Goal: Obtain resource: Download file/media

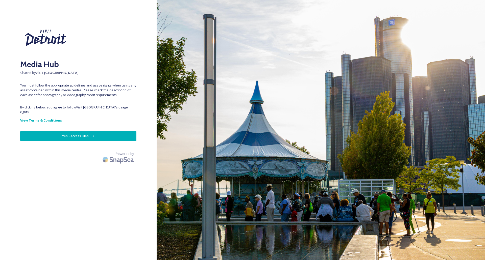
click at [76, 131] on button "Yes - Access Files" at bounding box center [78, 136] width 116 height 10
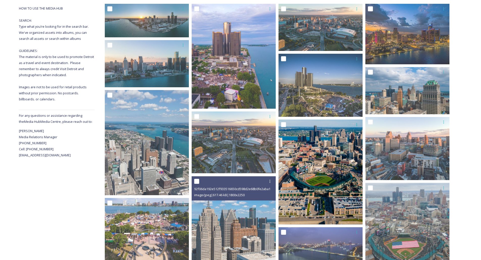
scroll to position [101, 0]
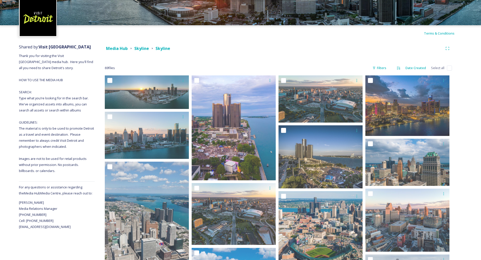
scroll to position [0, 0]
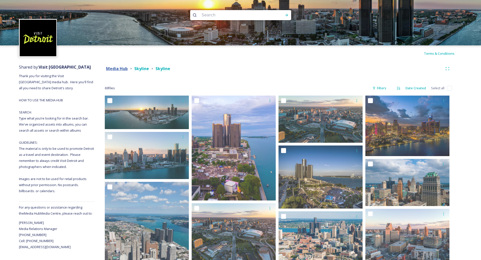
click at [117, 69] on strong "Media Hub" at bounding box center [117, 69] width 22 height 6
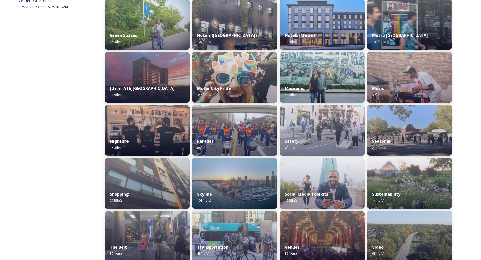
scroll to position [247, 0]
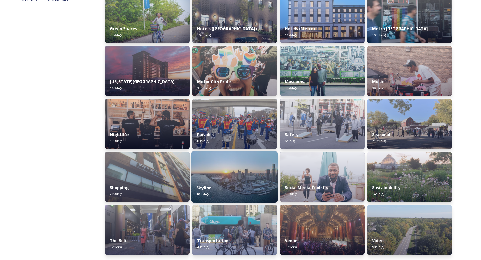
click at [232, 171] on img at bounding box center [234, 176] width 87 height 51
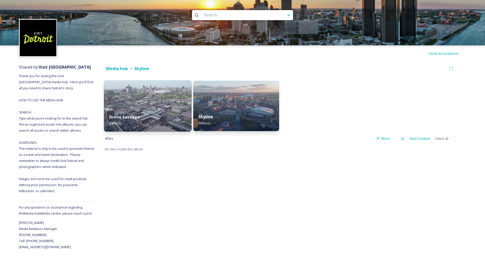
click at [128, 98] on img at bounding box center [148, 105] width 88 height 51
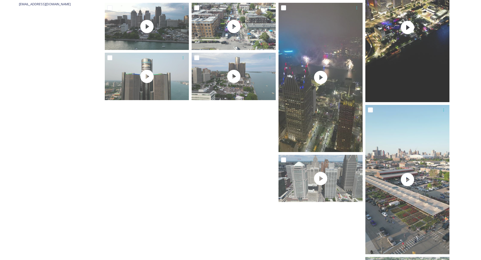
scroll to position [305, 0]
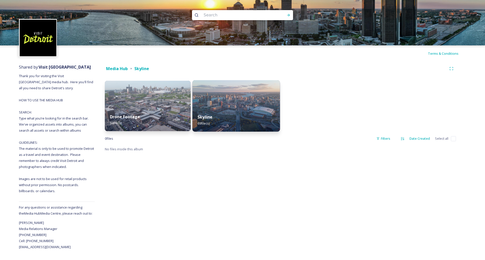
click at [266, 102] on img at bounding box center [236, 105] width 88 height 51
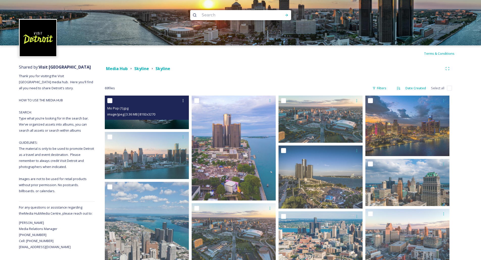
click at [131, 113] on span "image/jpeg | 3.36 MB | 8192 x 3270" at bounding box center [131, 114] width 48 height 5
click at [139, 104] on div at bounding box center [147, 100] width 80 height 9
click at [159, 124] on img at bounding box center [147, 113] width 84 height 34
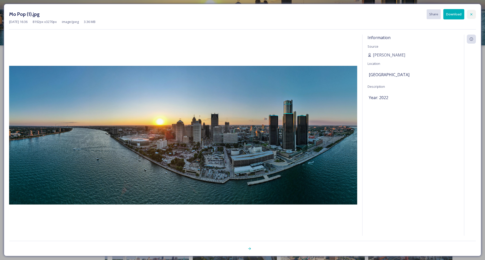
click at [470, 13] on icon at bounding box center [471, 14] width 4 height 4
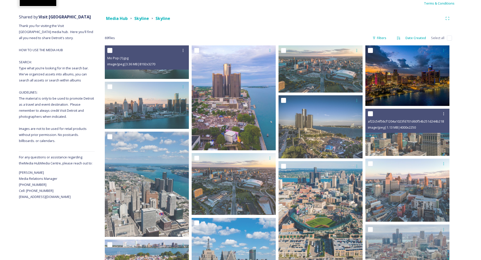
scroll to position [50, 0]
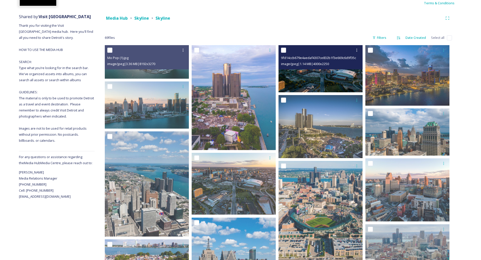
click at [320, 82] on img at bounding box center [320, 68] width 84 height 47
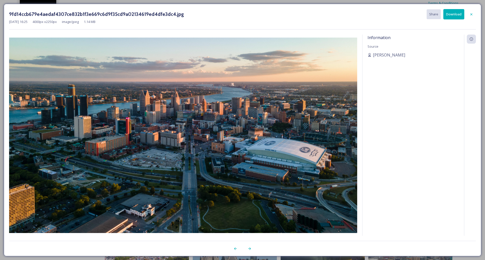
click at [471, 14] on icon at bounding box center [471, 14] width 2 height 2
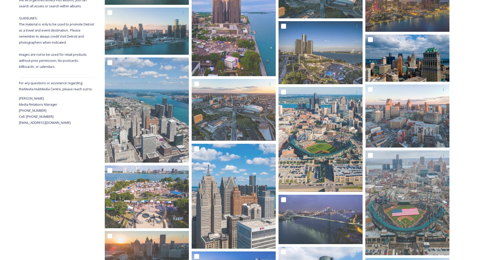
scroll to position [126, 0]
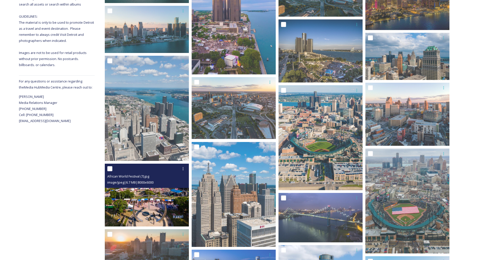
click at [156, 202] on img at bounding box center [147, 195] width 84 height 63
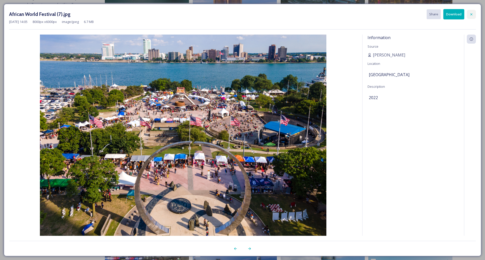
click at [473, 13] on div at bounding box center [470, 14] width 9 height 9
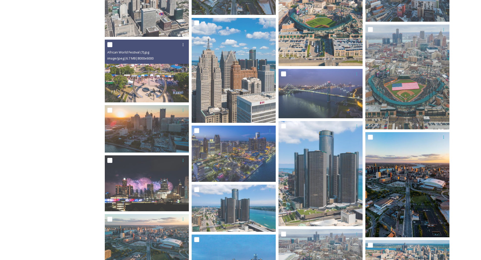
scroll to position [252, 0]
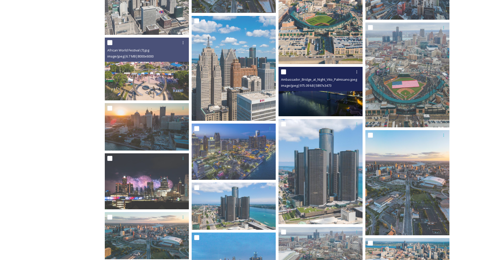
click at [318, 97] on img at bounding box center [320, 91] width 84 height 49
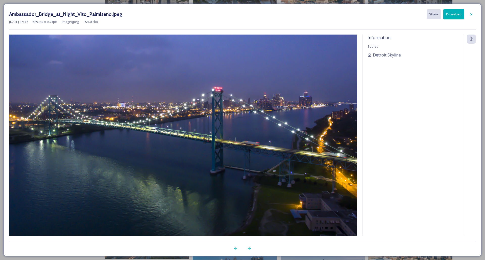
click at [450, 15] on button "Download" at bounding box center [453, 14] width 21 height 10
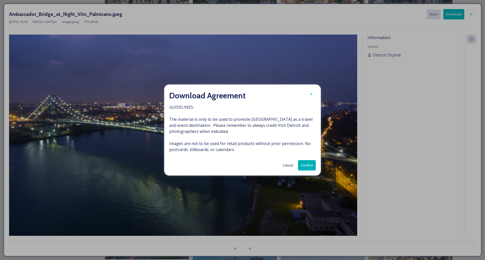
drag, startPoint x: 304, startPoint y: 161, endPoint x: 304, endPoint y: 165, distance: 4.6
click at [304, 165] on button "Confirm" at bounding box center [307, 165] width 18 height 10
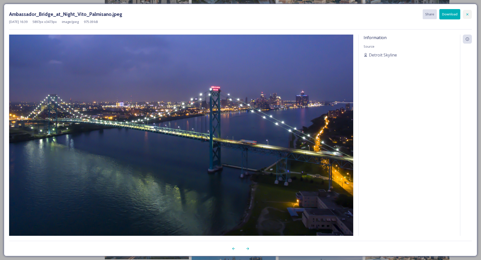
click at [466, 15] on icon at bounding box center [467, 14] width 4 height 4
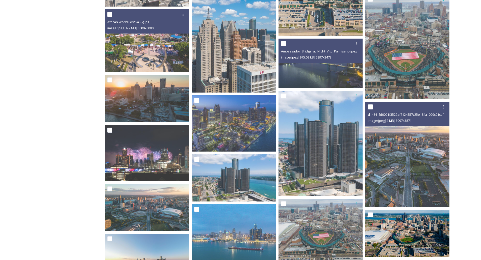
scroll to position [328, 0]
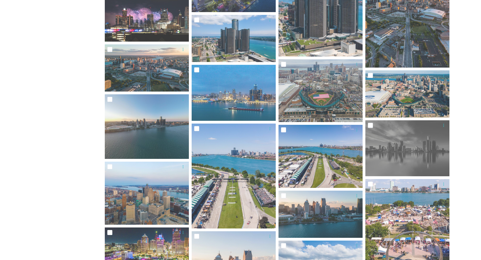
scroll to position [429, 0]
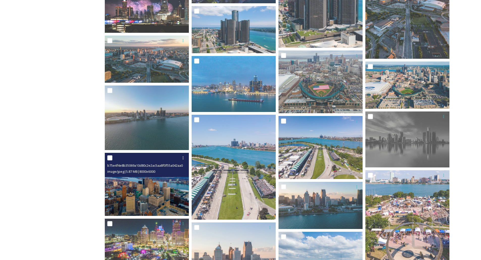
click at [150, 185] on img at bounding box center [147, 184] width 84 height 63
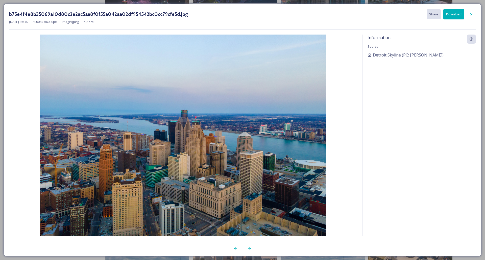
click at [452, 14] on button "Download" at bounding box center [453, 14] width 21 height 10
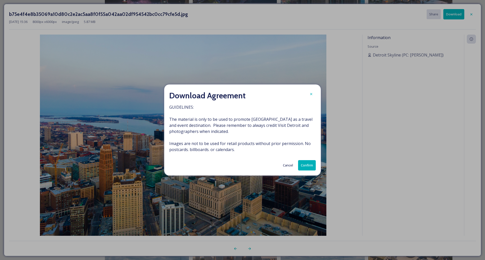
click at [308, 166] on button "Confirm" at bounding box center [307, 165] width 18 height 10
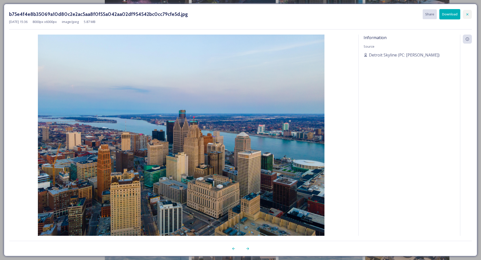
click at [466, 15] on icon at bounding box center [467, 14] width 4 height 4
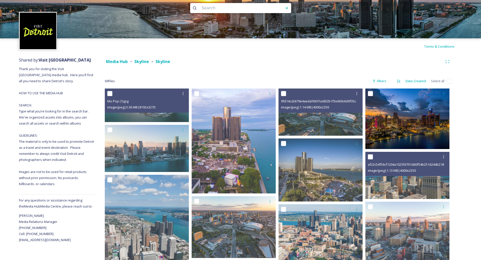
scroll to position [0, 0]
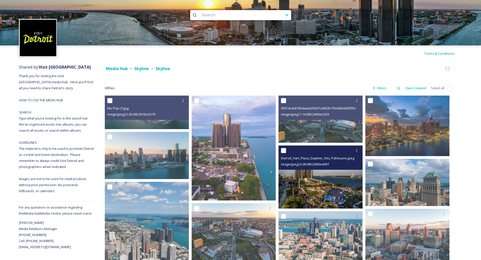
click at [299, 183] on img at bounding box center [320, 177] width 84 height 63
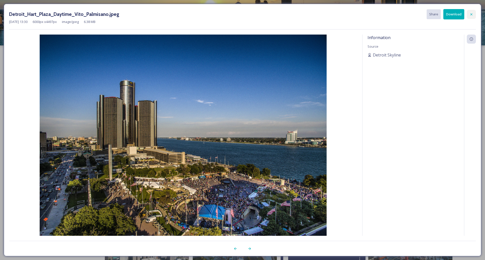
click at [471, 13] on icon at bounding box center [471, 14] width 4 height 4
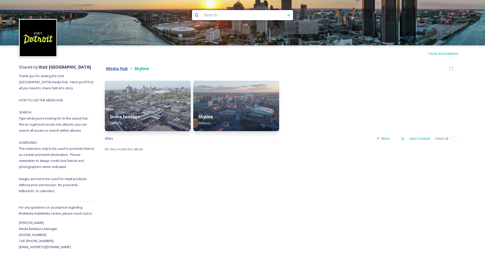
click at [117, 70] on strong "Media Hub" at bounding box center [117, 69] width 22 height 6
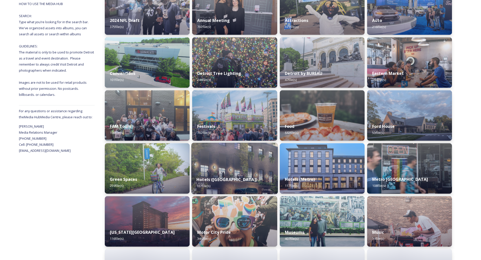
scroll to position [247, 0]
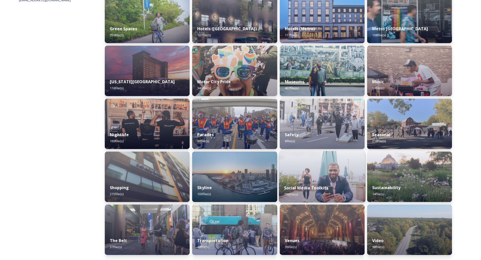
click at [303, 157] on img at bounding box center [322, 176] width 87 height 51
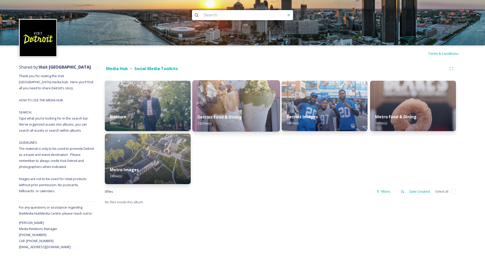
click at [239, 92] on img at bounding box center [236, 105] width 88 height 51
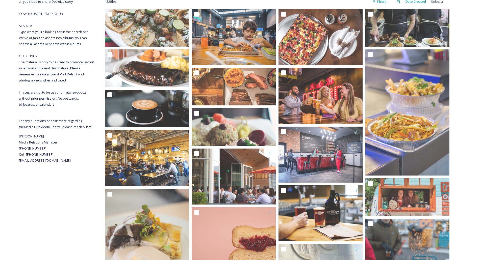
scroll to position [101, 0]
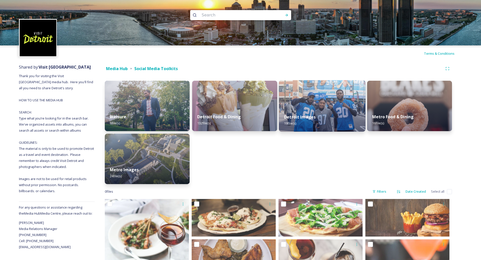
click at [334, 106] on img at bounding box center [322, 105] width 87 height 51
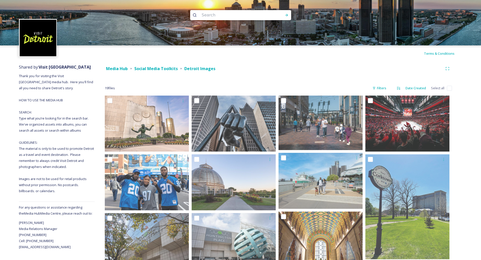
click at [167, 73] on div "Media Hub Social Media Toolkits Detroit Images 19 file s Filters Date Created S…" at bounding box center [278, 229] width 367 height 335
click at [166, 70] on strong "Social Media Toolkits" at bounding box center [155, 69] width 43 height 6
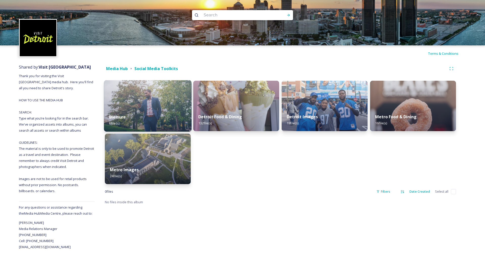
click at [135, 104] on img at bounding box center [148, 105] width 88 height 51
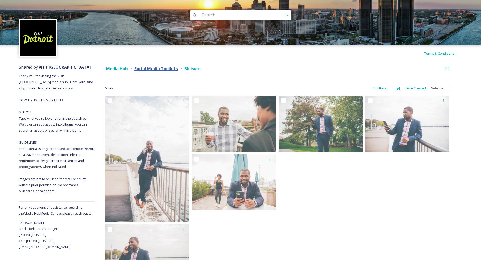
click at [160, 68] on strong "Social Media Toolkits" at bounding box center [155, 69] width 43 height 6
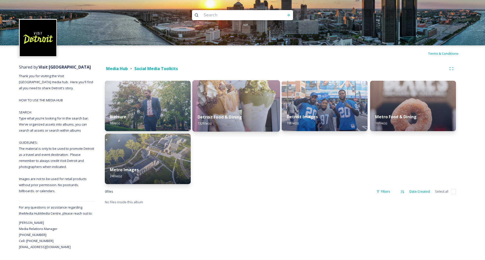
click at [251, 98] on img at bounding box center [236, 105] width 88 height 51
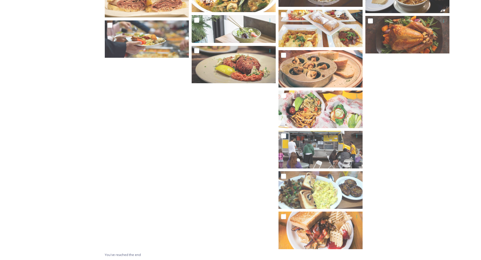
scroll to position [1875, 0]
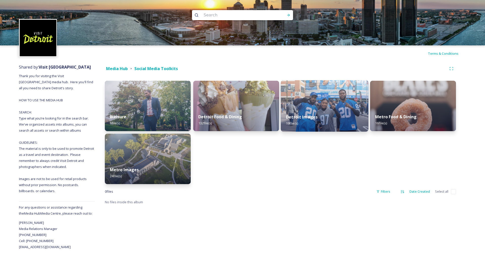
click at [322, 113] on div "Detroit Images 19 file(s)" at bounding box center [325, 120] width 88 height 23
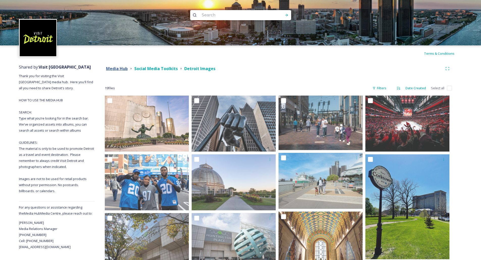
click at [121, 68] on strong "Media Hub" at bounding box center [117, 69] width 22 height 6
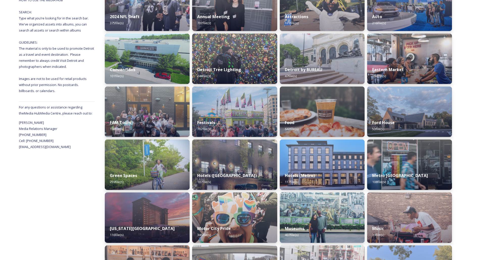
scroll to position [101, 0]
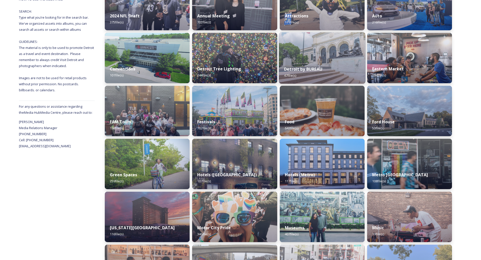
click at [315, 60] on img at bounding box center [322, 57] width 87 height 51
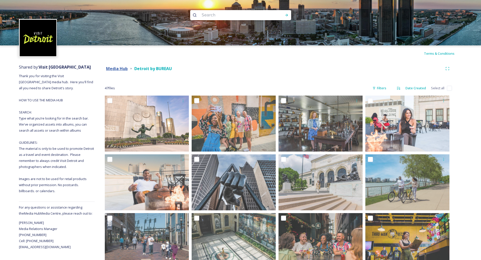
click at [123, 67] on strong "Media Hub" at bounding box center [117, 69] width 22 height 6
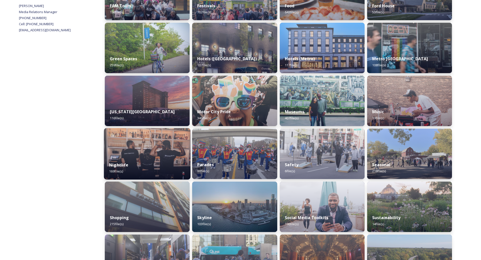
scroll to position [247, 0]
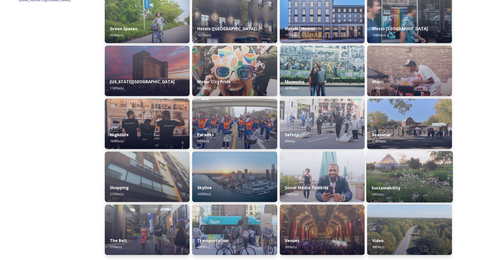
click at [412, 173] on img at bounding box center [409, 176] width 87 height 51
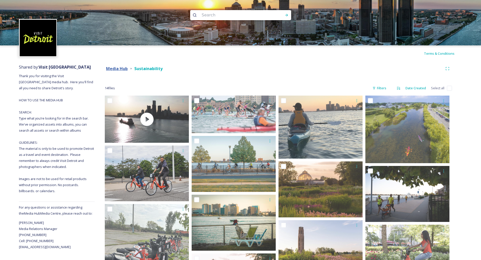
click at [117, 68] on strong "Media Hub" at bounding box center [117, 69] width 22 height 6
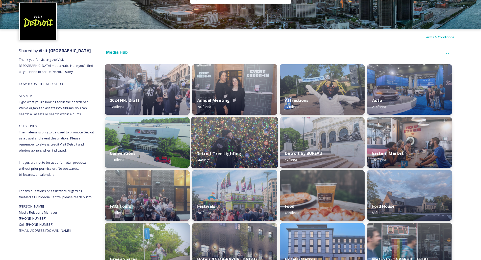
scroll to position [25, 0]
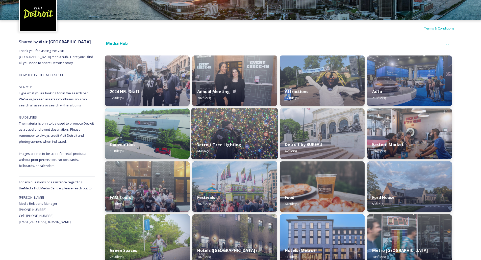
click at [247, 127] on img at bounding box center [234, 133] width 87 height 51
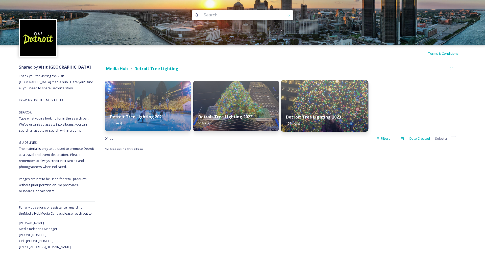
click at [300, 104] on img at bounding box center [325, 105] width 88 height 51
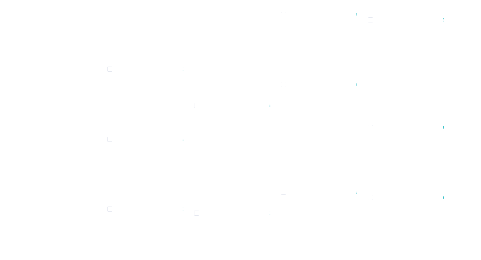
scroll to position [1372, 0]
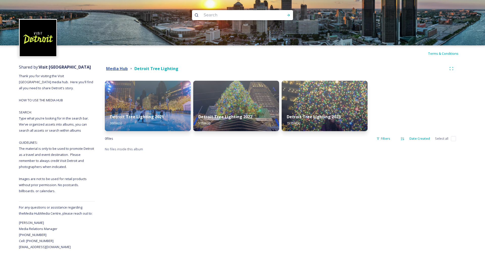
click at [110, 66] on strong "Media Hub" at bounding box center [117, 69] width 22 height 6
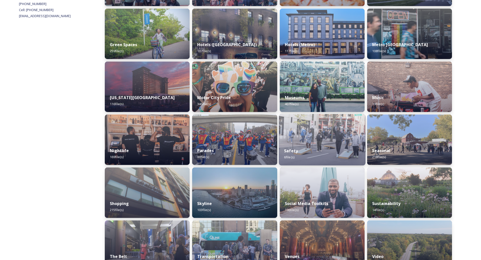
scroll to position [247, 0]
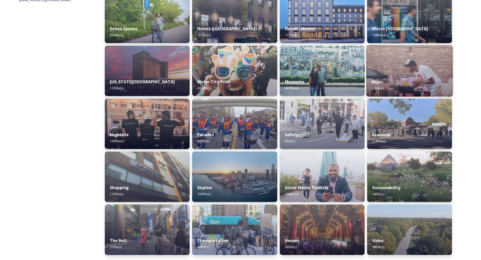
click at [395, 66] on img at bounding box center [409, 70] width 87 height 51
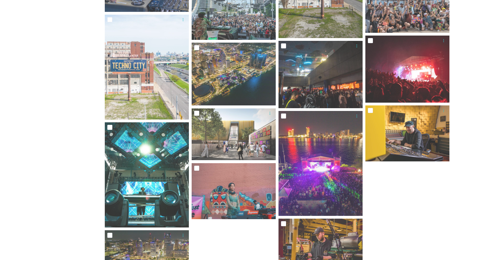
scroll to position [536, 0]
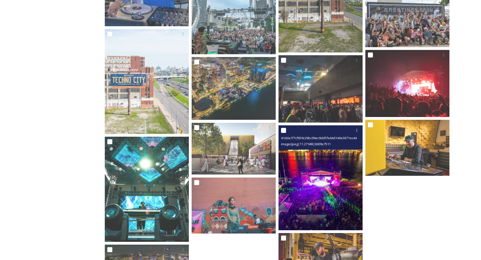
click at [282, 130] on input "checkbox" at bounding box center [283, 130] width 5 height 5
checkbox input "true"
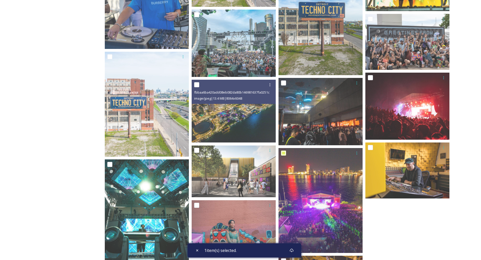
scroll to position [485, 0]
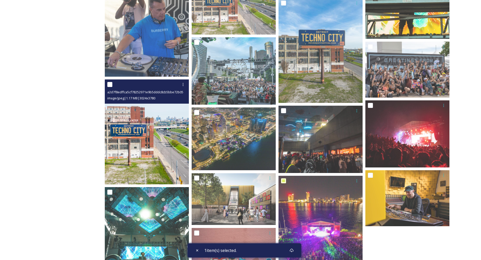
click at [110, 85] on input "checkbox" at bounding box center [109, 84] width 5 height 5
checkbox input "true"
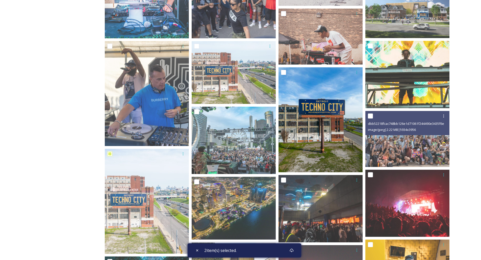
scroll to position [410, 0]
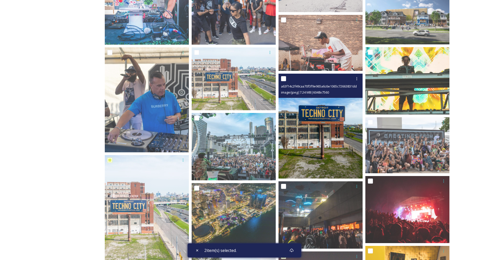
click at [283, 78] on input "checkbox" at bounding box center [283, 78] width 5 height 5
checkbox input "true"
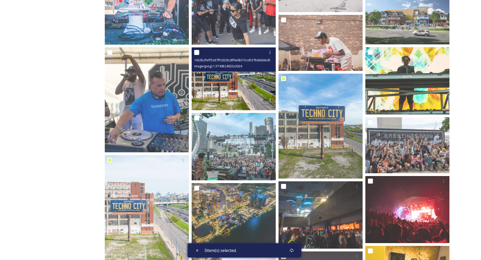
click at [195, 51] on input "checkbox" at bounding box center [196, 52] width 5 height 5
checkbox input "true"
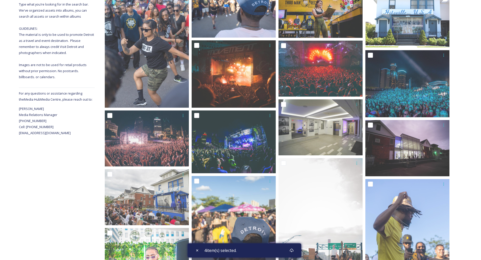
scroll to position [107, 0]
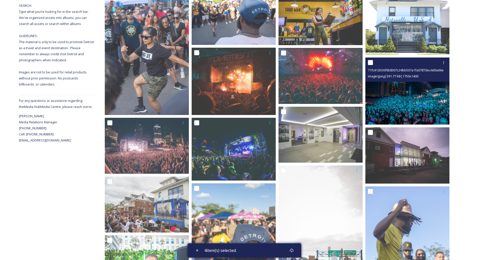
click at [371, 63] on input "checkbox" at bounding box center [370, 62] width 5 height 5
checkbox input "true"
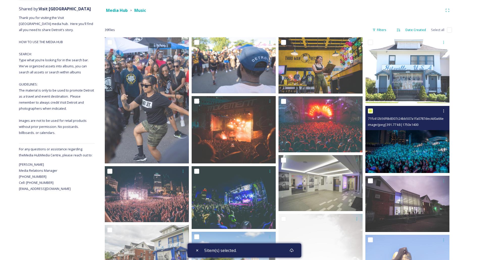
scroll to position [56, 0]
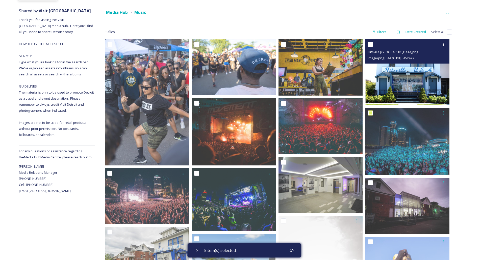
click at [370, 43] on input "checkbox" at bounding box center [370, 44] width 5 height 5
checkbox input "true"
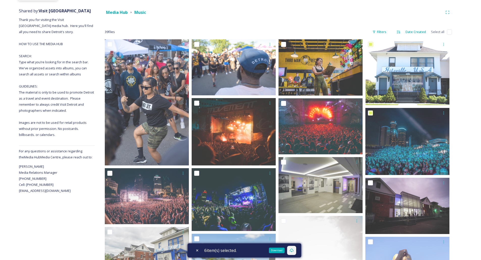
click at [293, 251] on icon at bounding box center [291, 251] width 4 height 4
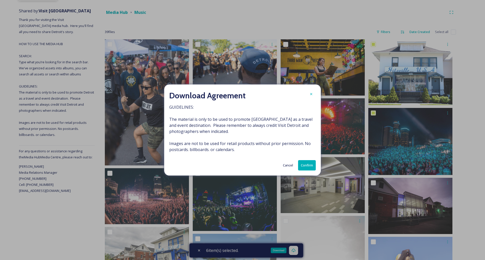
click at [308, 166] on button "Confirm" at bounding box center [307, 165] width 18 height 10
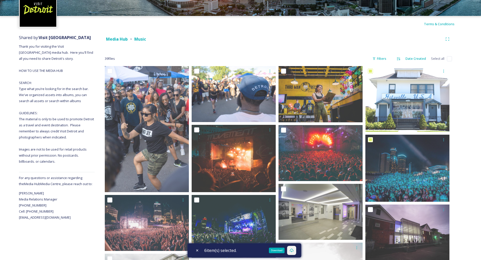
scroll to position [0, 0]
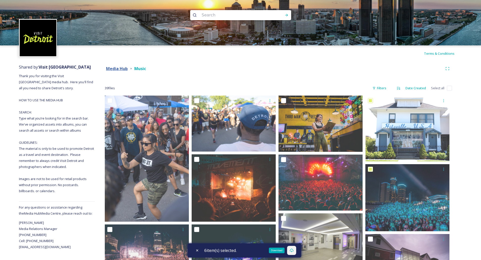
click at [119, 67] on strong "Media Hub" at bounding box center [117, 69] width 22 height 6
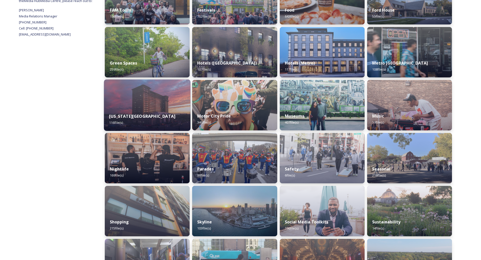
scroll to position [202, 0]
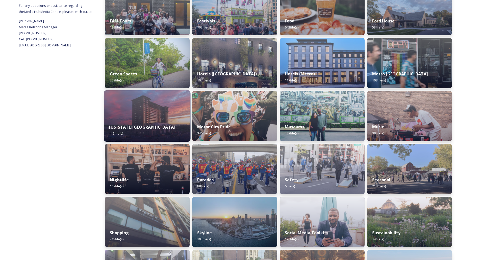
click at [148, 111] on img at bounding box center [147, 115] width 87 height 51
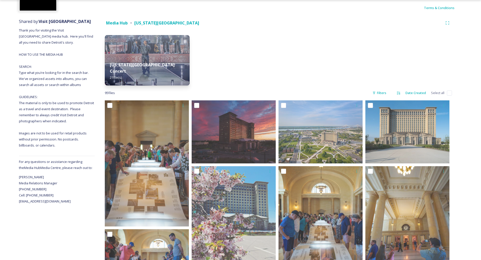
scroll to position [50, 0]
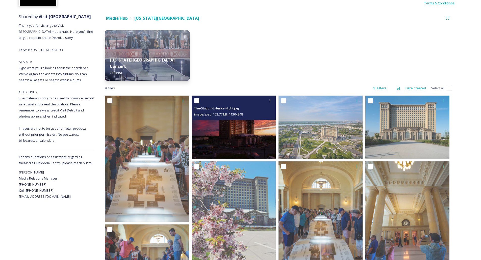
click at [197, 101] on input "checkbox" at bounding box center [196, 100] width 5 height 5
checkbox input "true"
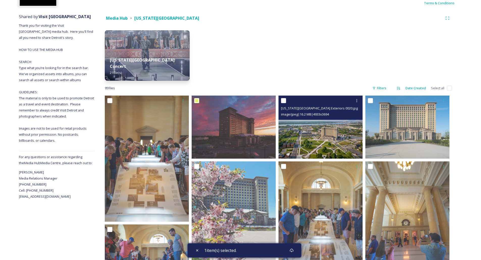
click at [283, 99] on input "checkbox" at bounding box center [283, 100] width 5 height 5
checkbox input "true"
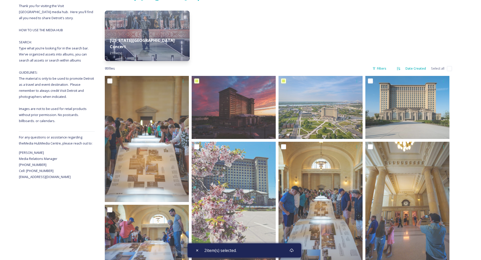
scroll to position [82, 0]
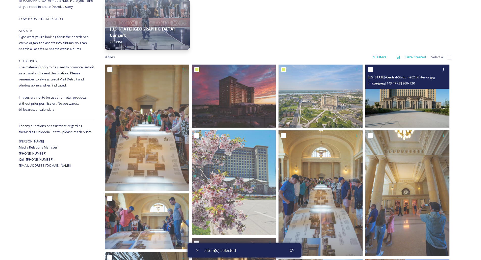
click at [372, 70] on input "checkbox" at bounding box center [370, 69] width 5 height 5
checkbox input "true"
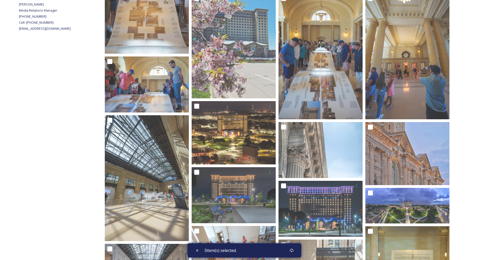
scroll to position [233, 0]
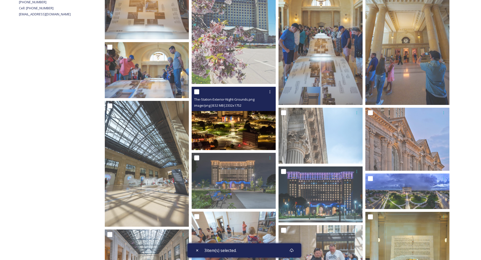
click at [197, 92] on input "checkbox" at bounding box center [196, 91] width 5 height 5
checkbox input "true"
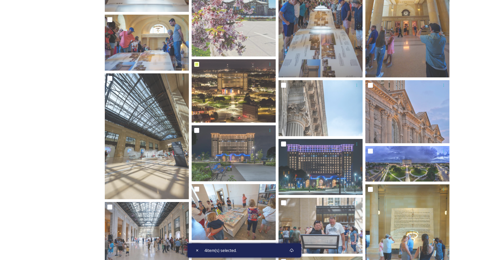
scroll to position [182, 0]
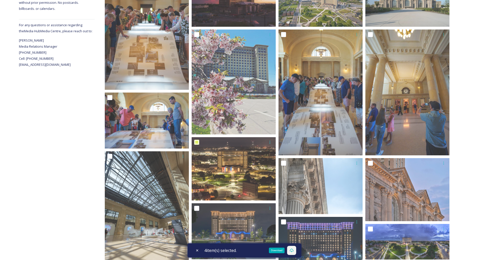
click at [292, 250] on icon at bounding box center [291, 251] width 4 height 4
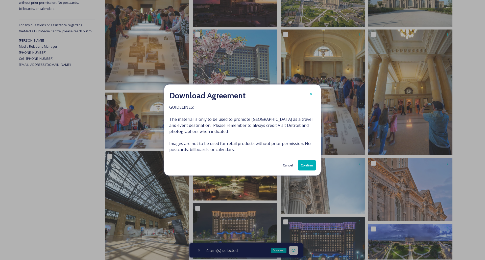
click at [309, 171] on button "Confirm" at bounding box center [307, 165] width 18 height 10
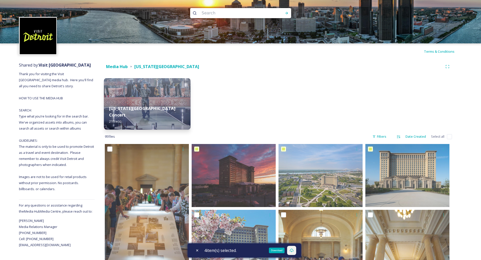
scroll to position [0, 0]
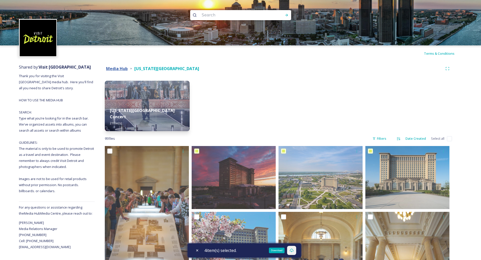
click at [122, 68] on strong "Media Hub" at bounding box center [117, 69] width 22 height 6
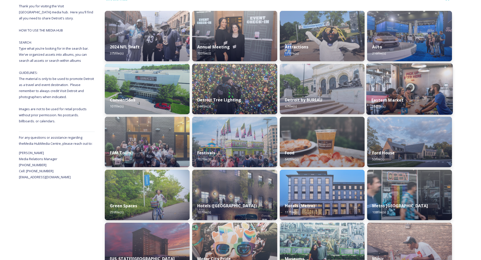
scroll to position [76, 0]
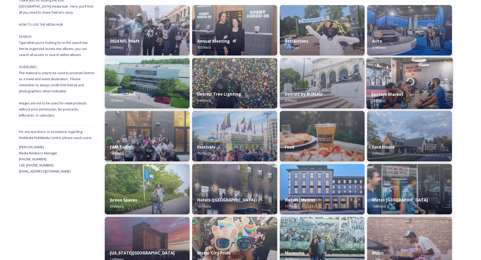
click at [406, 85] on img at bounding box center [409, 83] width 87 height 51
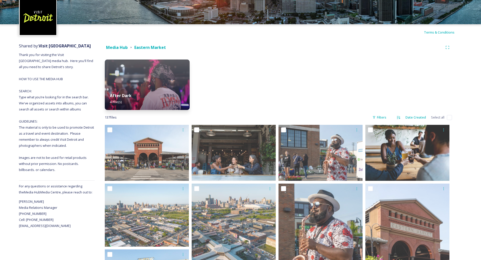
scroll to position [50, 0]
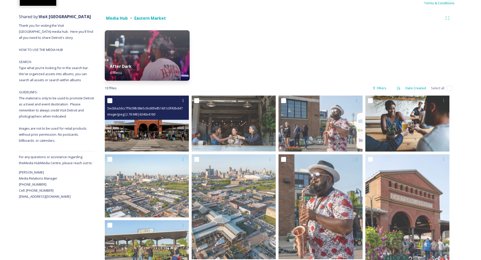
click at [111, 100] on input "checkbox" at bounding box center [109, 100] width 5 height 5
checkbox input "true"
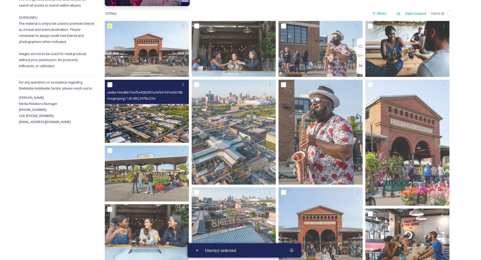
scroll to position [126, 0]
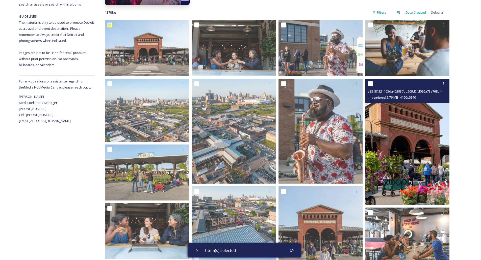
click at [369, 83] on input "checkbox" at bounding box center [370, 83] width 5 height 5
checkbox input "true"
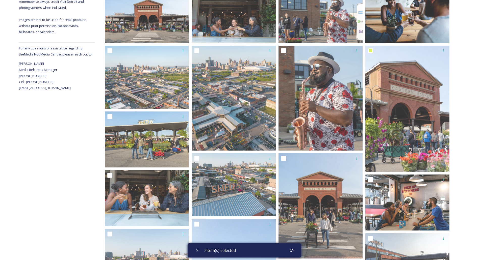
scroll to position [162, 0]
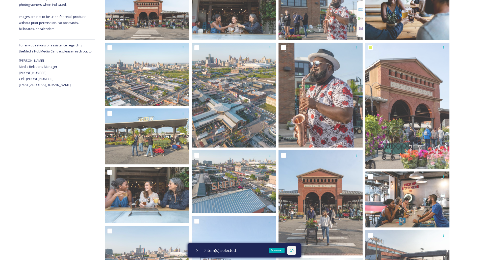
click at [295, 252] on div "Download" at bounding box center [291, 250] width 9 height 9
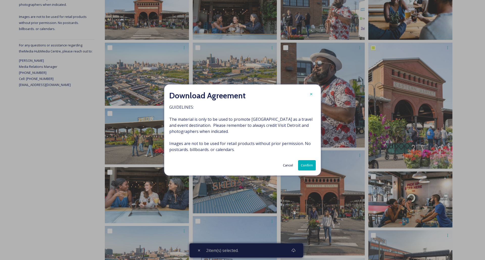
click at [307, 162] on button "Confirm" at bounding box center [307, 165] width 18 height 10
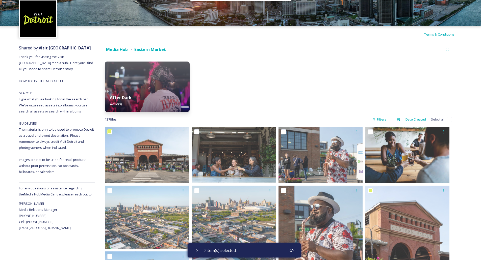
scroll to position [11, 0]
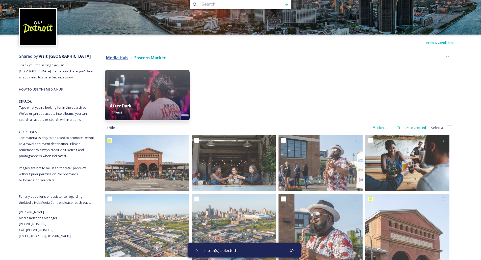
click at [112, 56] on strong "Media Hub" at bounding box center [117, 58] width 22 height 6
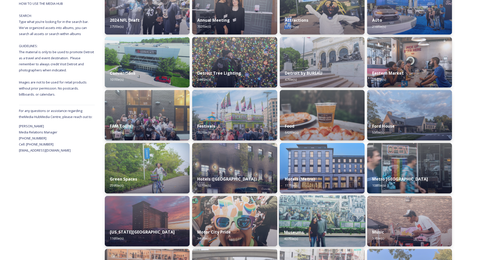
scroll to position [101, 0]
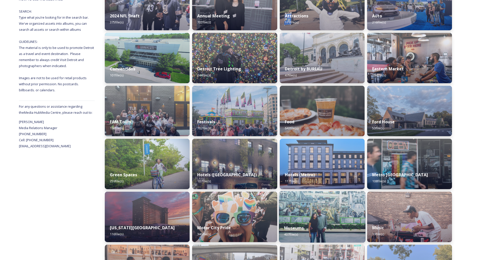
click at [319, 217] on img at bounding box center [322, 216] width 87 height 51
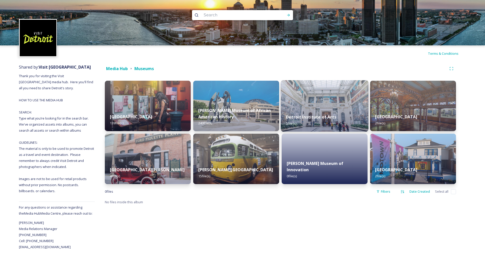
click at [335, 110] on div "Detroit Institute of Arts 5 file(s)" at bounding box center [325, 120] width 88 height 23
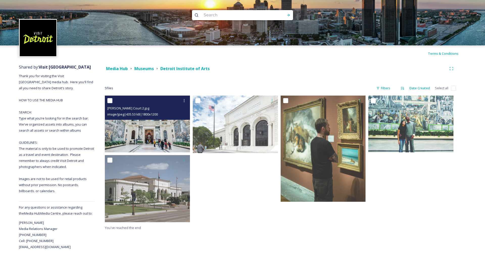
click at [109, 99] on input "checkbox" at bounding box center [109, 100] width 5 height 5
checkbox input "true"
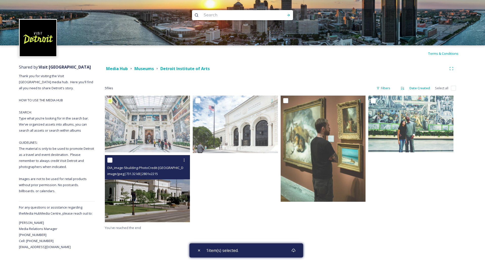
click at [112, 160] on input "checkbox" at bounding box center [109, 160] width 5 height 5
checkbox input "true"
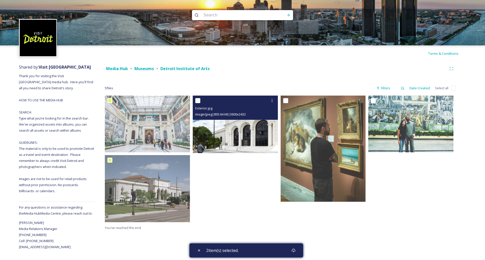
click at [197, 98] on input "checkbox" at bounding box center [197, 100] width 5 height 5
checkbox input "true"
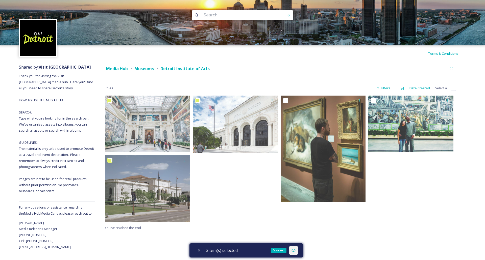
click at [297, 252] on div "Download" at bounding box center [293, 250] width 9 height 9
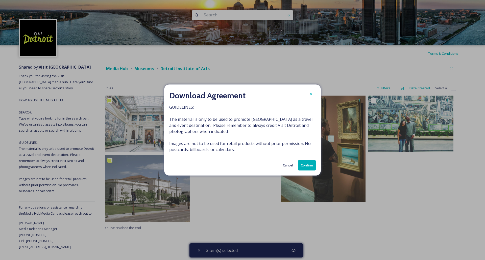
click at [303, 163] on button "Confirm" at bounding box center [307, 165] width 18 height 10
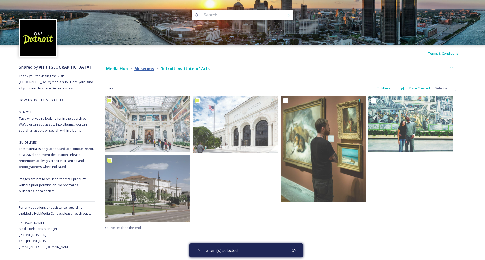
click at [144, 68] on strong "Museums" at bounding box center [143, 69] width 19 height 6
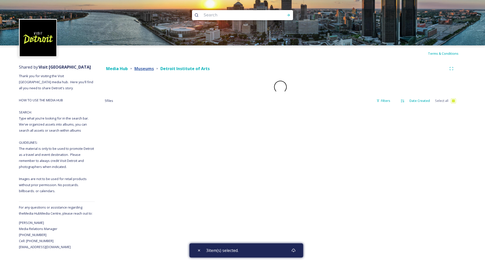
checkbox input "true"
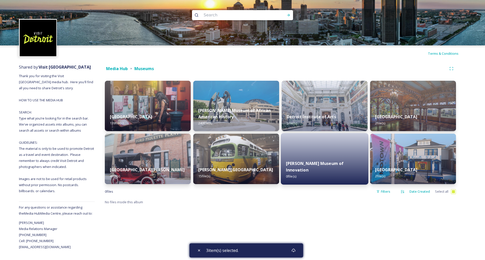
click at [367, 150] on div at bounding box center [325, 158] width 88 height 51
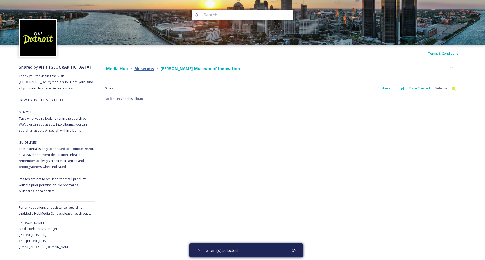
click at [143, 66] on strong "Museums" at bounding box center [143, 69] width 19 height 6
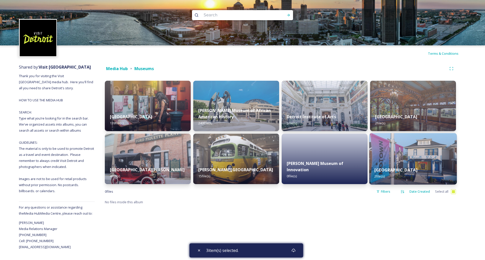
click at [405, 149] on img at bounding box center [413, 158] width 88 height 51
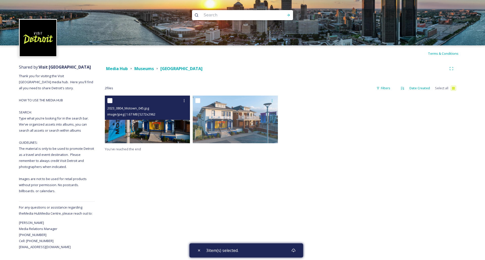
click at [110, 100] on input "checkbox" at bounding box center [109, 100] width 5 height 5
checkbox input "true"
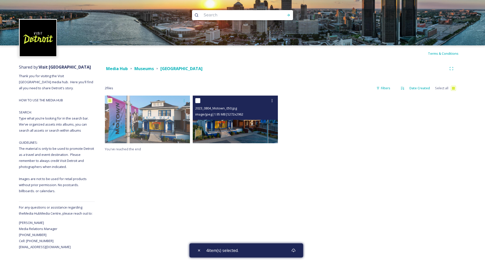
click at [198, 101] on input "checkbox" at bounding box center [197, 100] width 5 height 5
checkbox input "true"
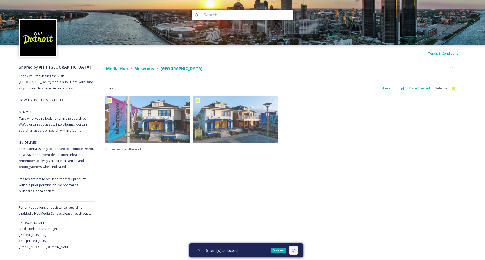
click at [294, 250] on icon at bounding box center [293, 251] width 4 height 4
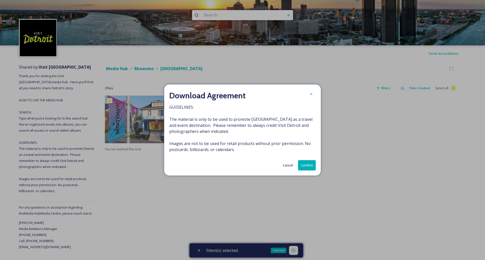
click at [311, 167] on button "Confirm" at bounding box center [307, 165] width 18 height 10
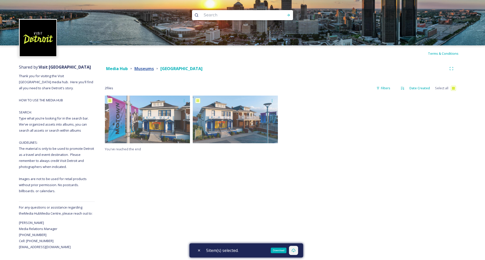
click at [144, 67] on strong "Museums" at bounding box center [143, 69] width 19 height 6
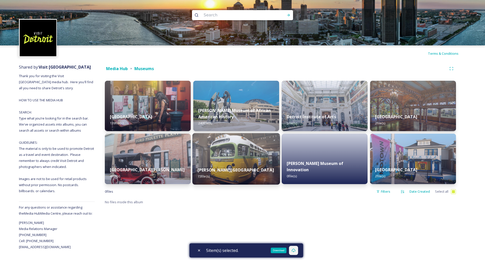
click at [222, 160] on img at bounding box center [236, 158] width 88 height 51
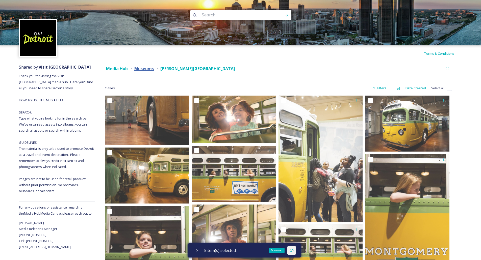
click at [142, 67] on strong "Museums" at bounding box center [143, 69] width 19 height 6
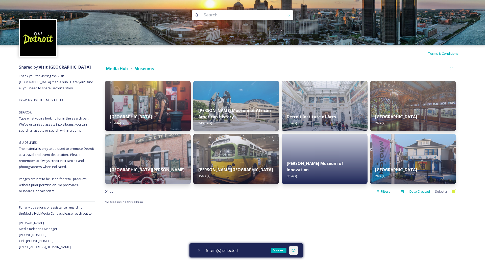
click at [149, 99] on img at bounding box center [148, 106] width 86 height 50
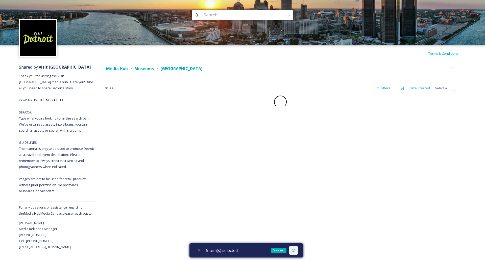
checkbox input "false"
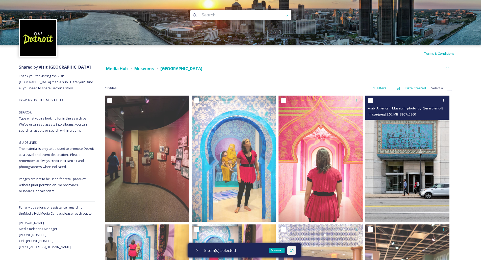
click at [371, 99] on input "checkbox" at bounding box center [370, 100] width 5 height 5
checkbox input "true"
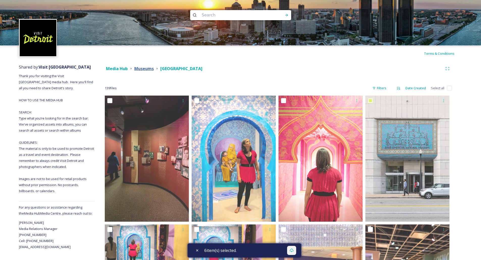
click at [148, 67] on strong "Museums" at bounding box center [143, 69] width 19 height 6
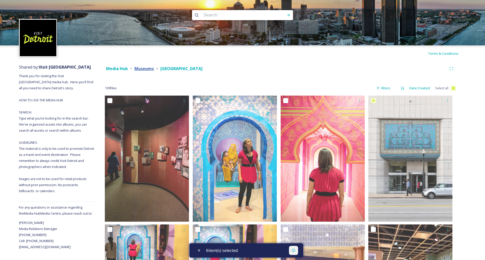
checkbox input "true"
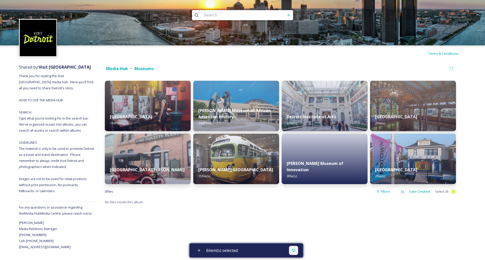
click at [264, 234] on div "Media Hub Museums Arab American Museum 139 file(s) [GEOGRAPHIC_DATA][PERSON_NAM…" at bounding box center [280, 156] width 371 height 189
click at [121, 68] on strong "Media Hub" at bounding box center [117, 69] width 22 height 6
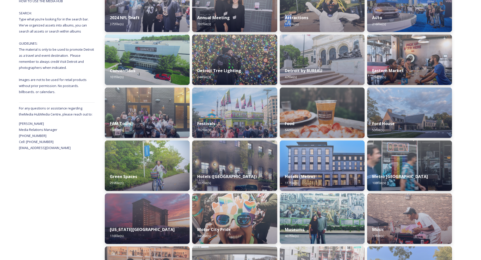
scroll to position [247, 0]
